Goal: Task Accomplishment & Management: Manage account settings

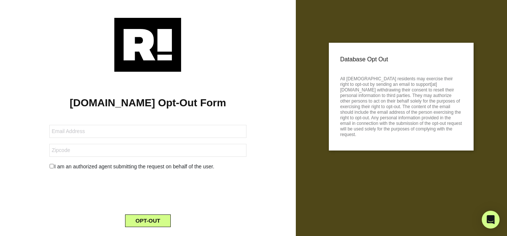
scroll to position [19, 0]
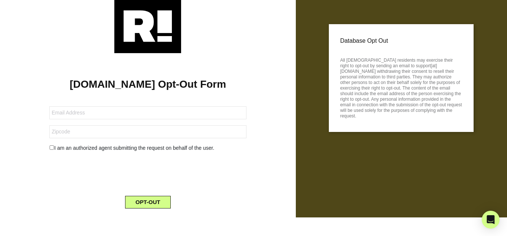
click at [283, 136] on div "Retention.com Opt-Out Form I am an authorized agent submitting the request on b…" at bounding box center [148, 133] width 285 height 161
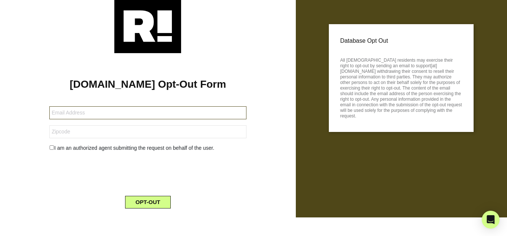
click at [78, 113] on input "text" at bounding box center [147, 112] width 197 height 13
type input "baltimorreale@gmail.com"
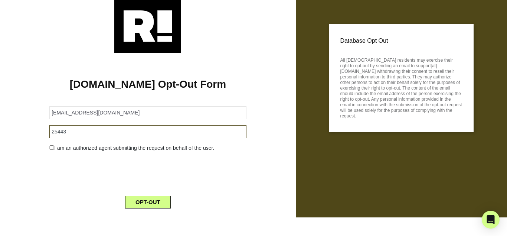
type input "25443"
click at [54, 149] on input "checkbox" at bounding box center [51, 147] width 5 height 4
checkbox input "true"
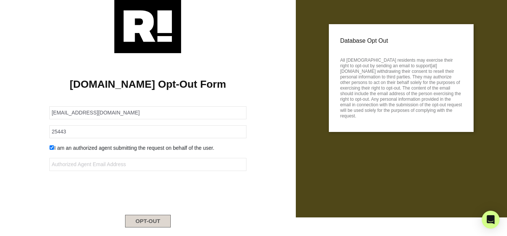
click at [151, 219] on button "OPT-OUT" at bounding box center [148, 220] width 46 height 13
